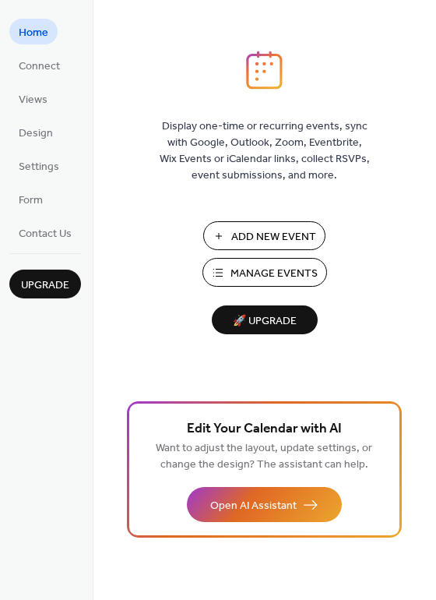
click at [245, 276] on span "Manage Events" at bounding box center [274, 274] width 87 height 16
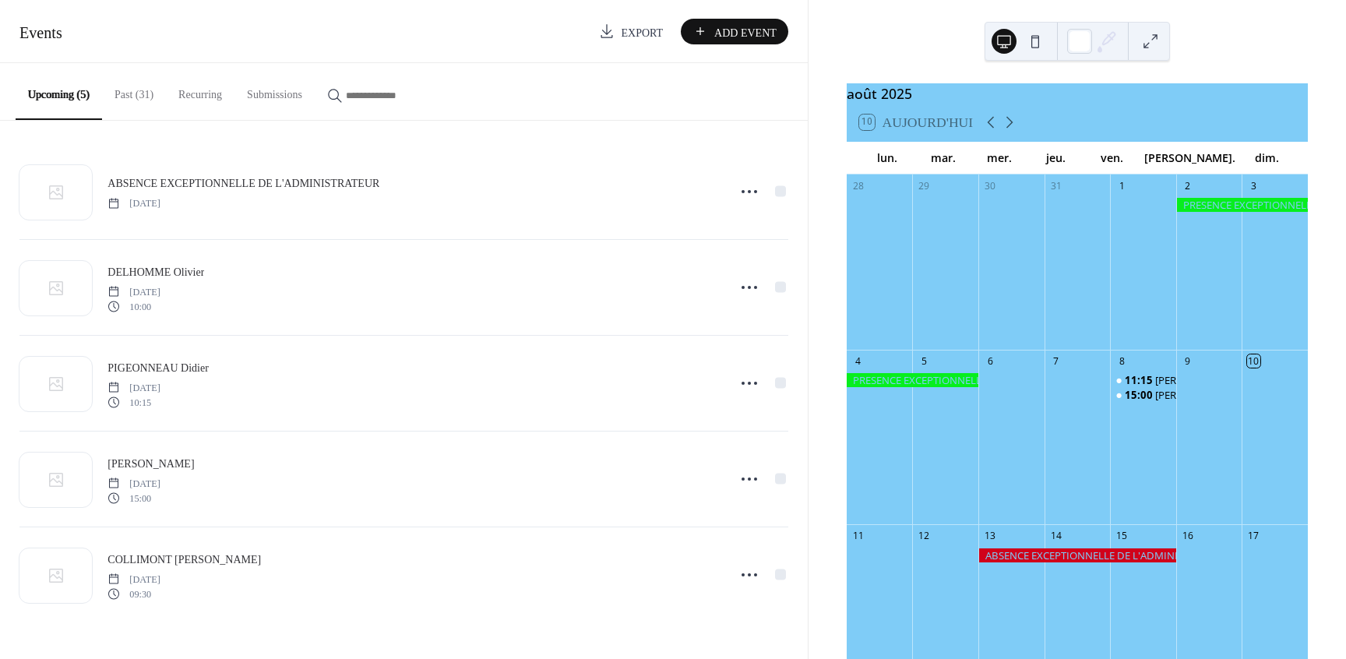
click at [128, 96] on button "Past (31)" at bounding box center [134, 90] width 64 height 55
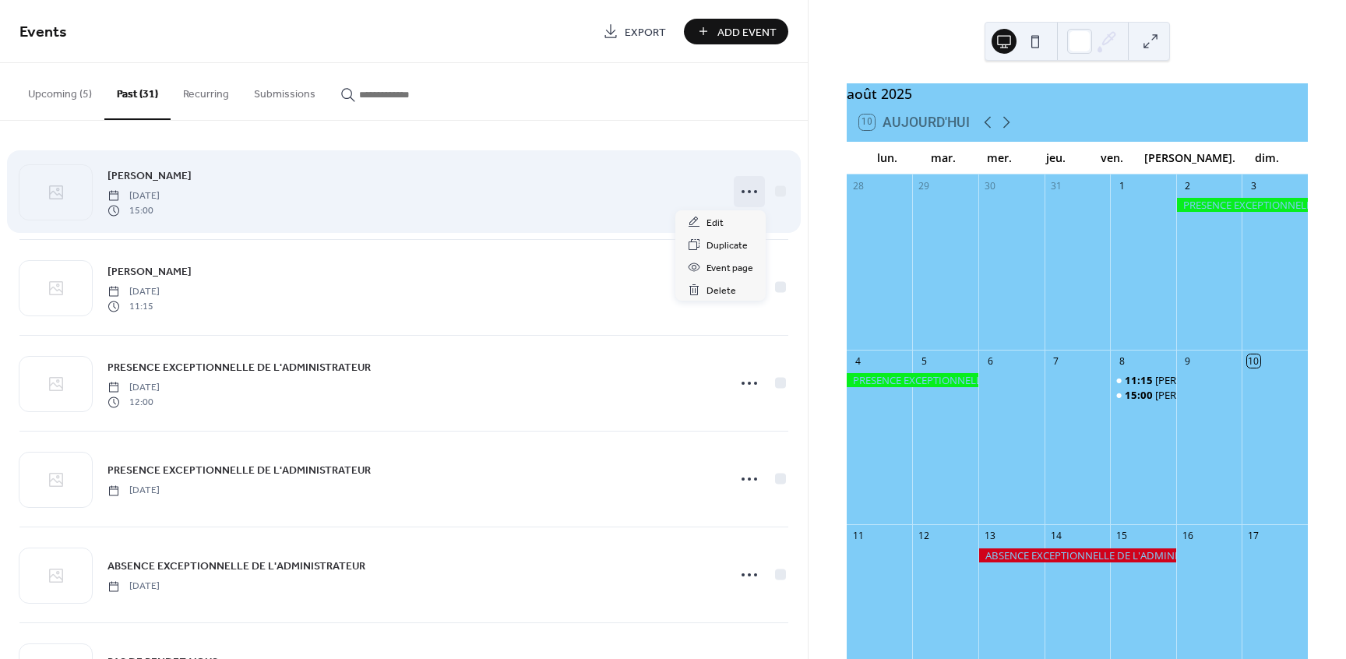
click at [751, 189] on icon at bounding box center [749, 191] width 25 height 25
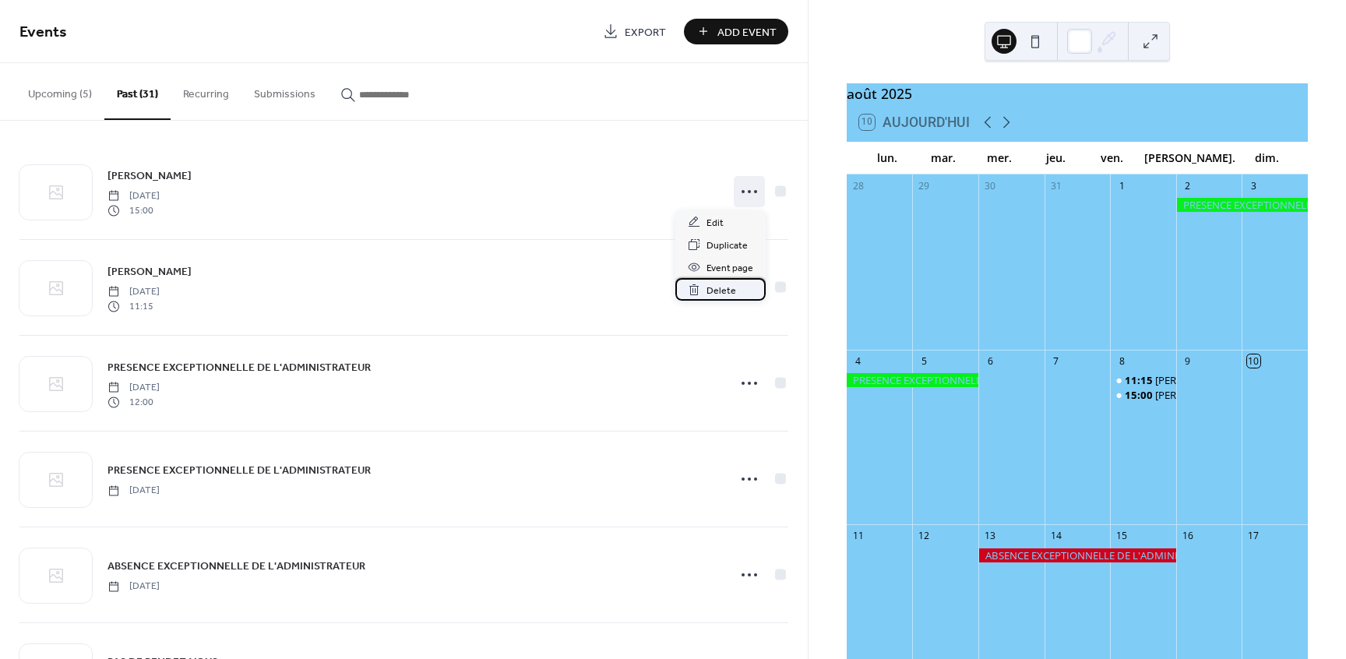
click at [719, 290] on span "Delete" at bounding box center [722, 291] width 30 height 16
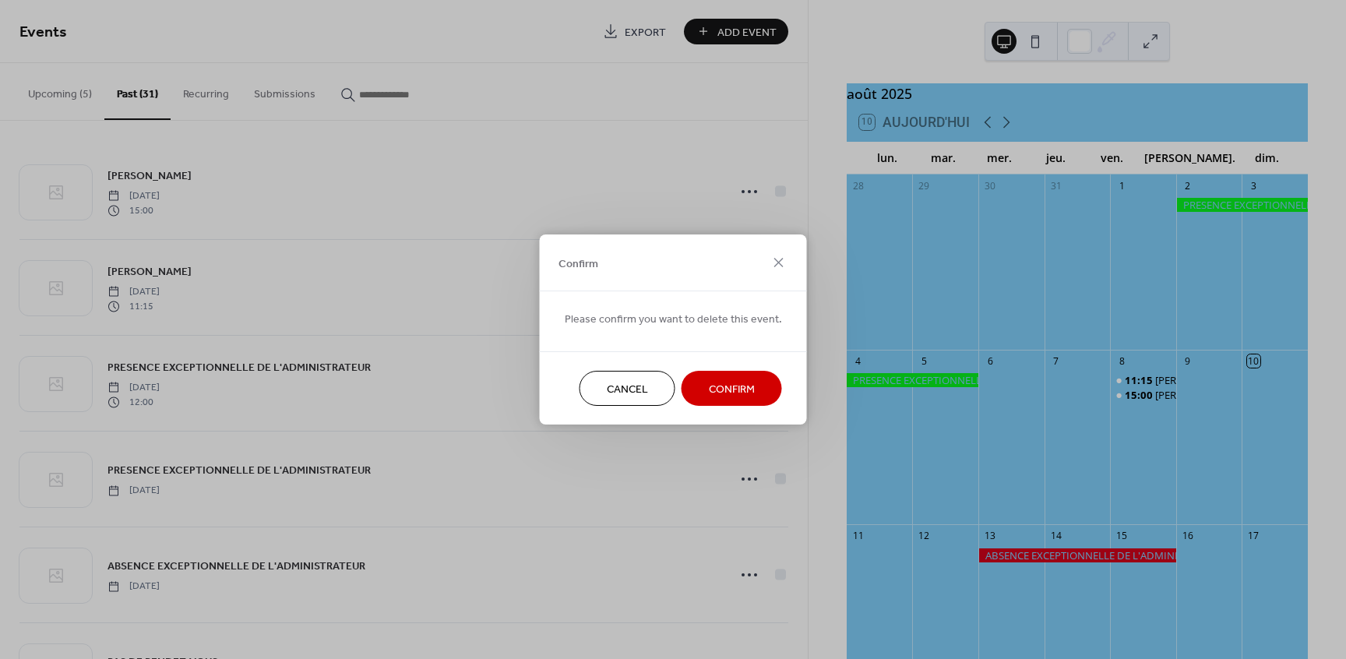
click at [712, 383] on span "Confirm" at bounding box center [732, 390] width 46 height 16
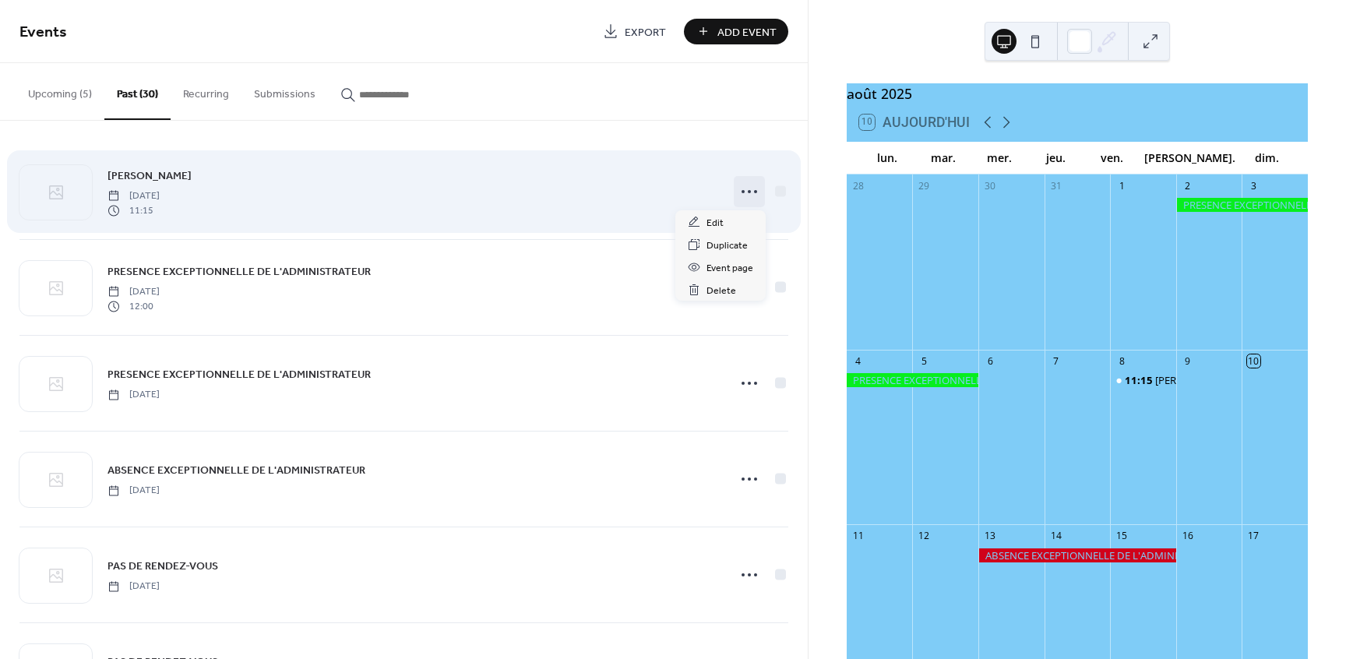
click at [753, 189] on icon at bounding box center [749, 191] width 25 height 25
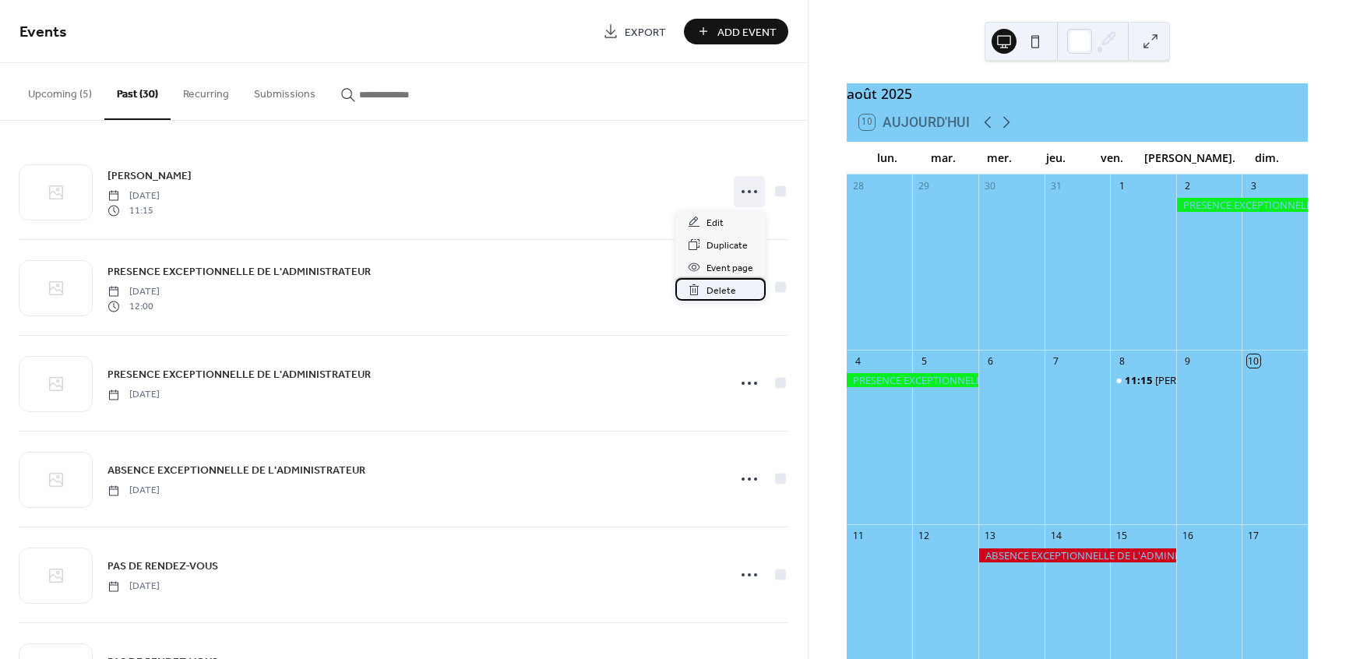
click at [734, 291] on span "Delete" at bounding box center [722, 291] width 30 height 16
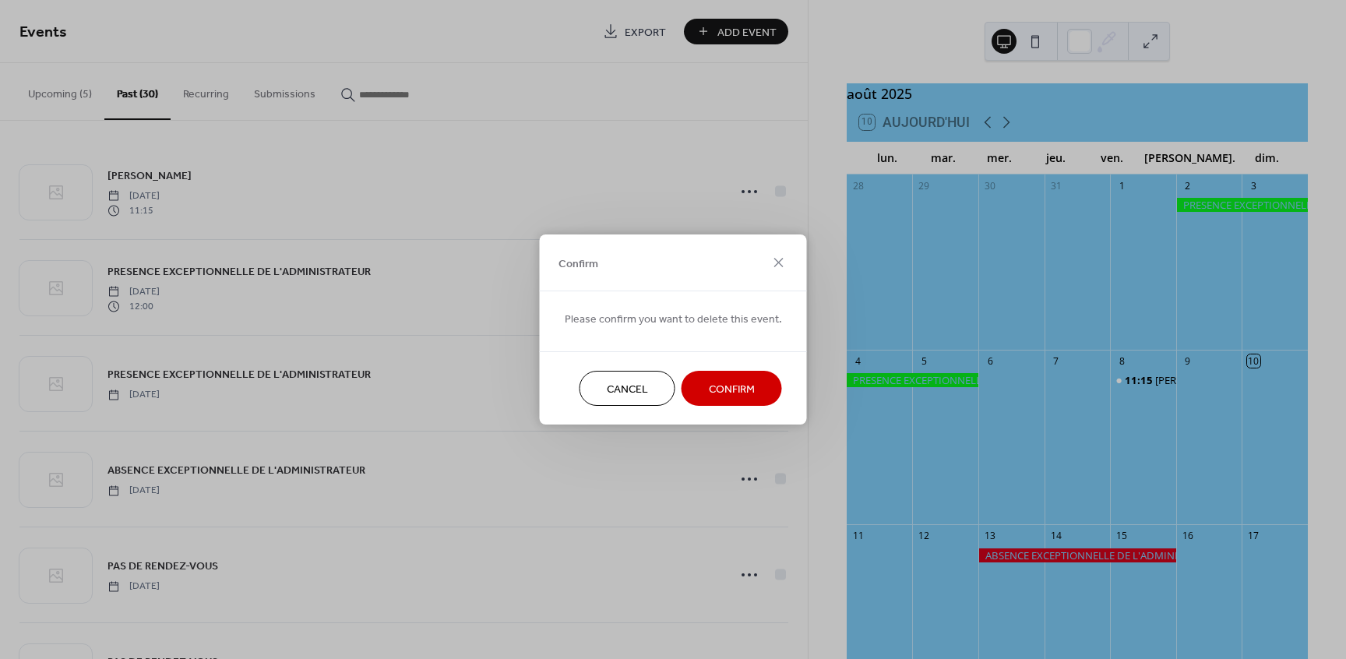
click at [722, 382] on span "Confirm" at bounding box center [732, 390] width 46 height 16
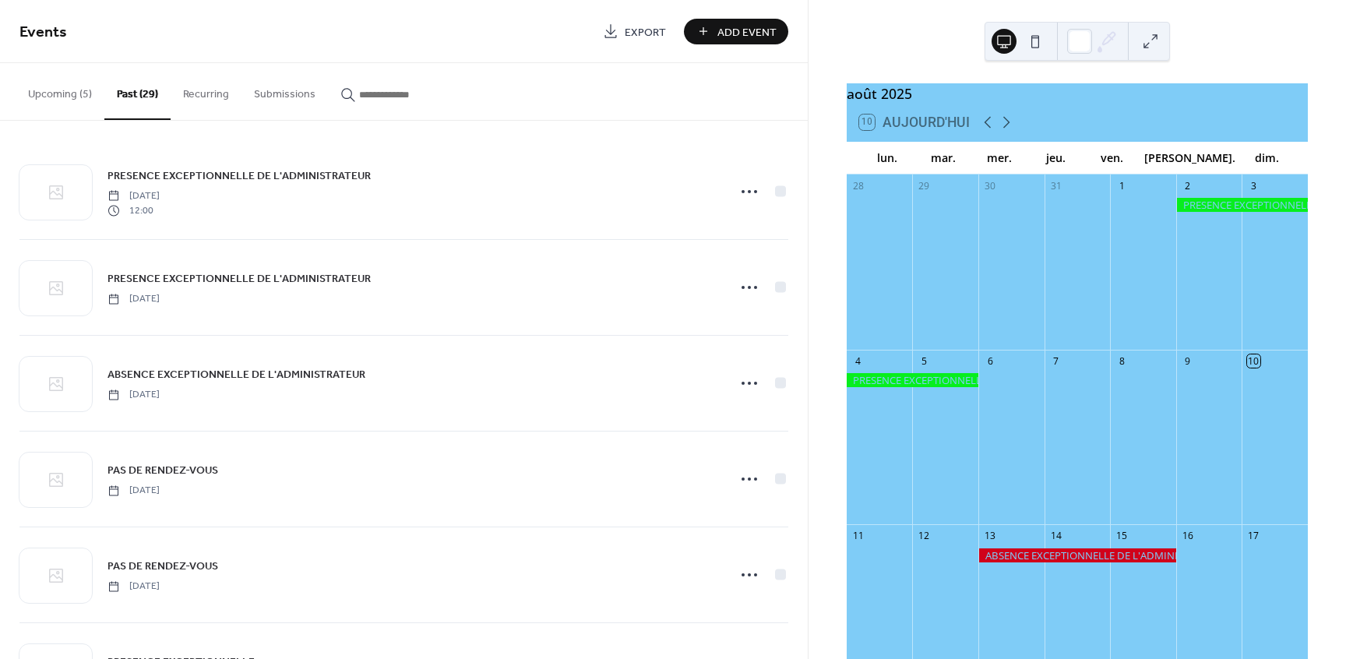
click at [939, 333] on div at bounding box center [945, 271] width 66 height 146
